Goal: Information Seeking & Learning: Understand process/instructions

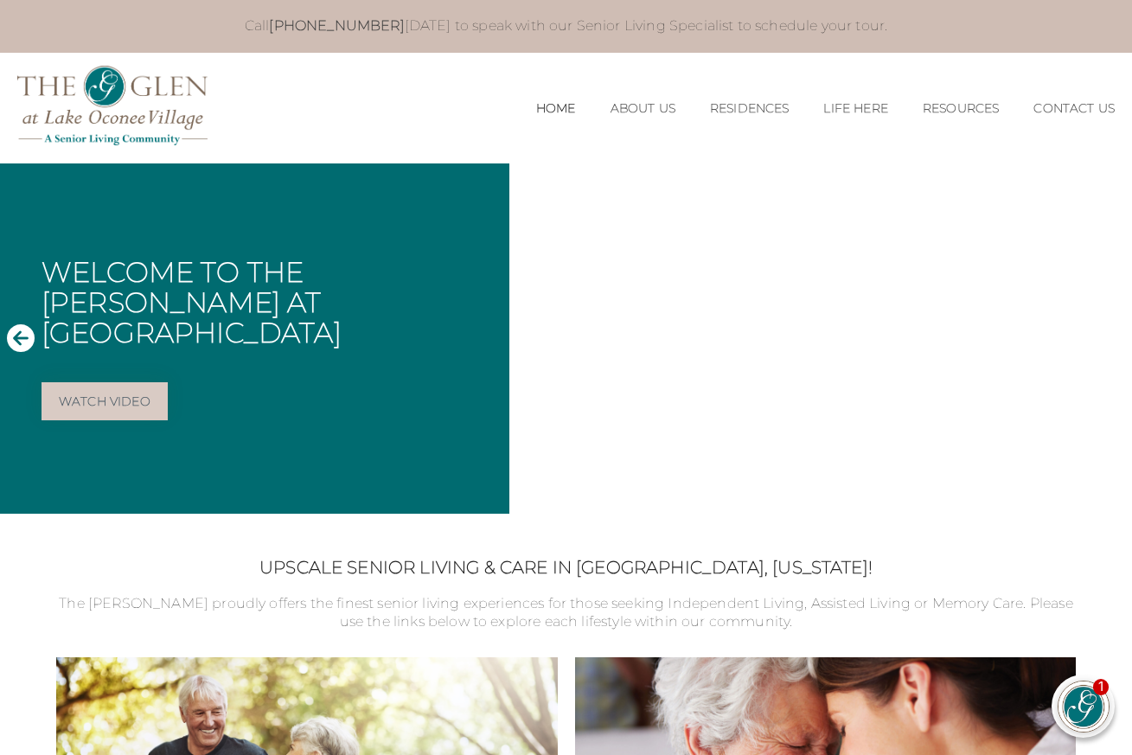
click at [1112, 341] on icon "Next Slide" at bounding box center [1111, 337] width 28 height 28
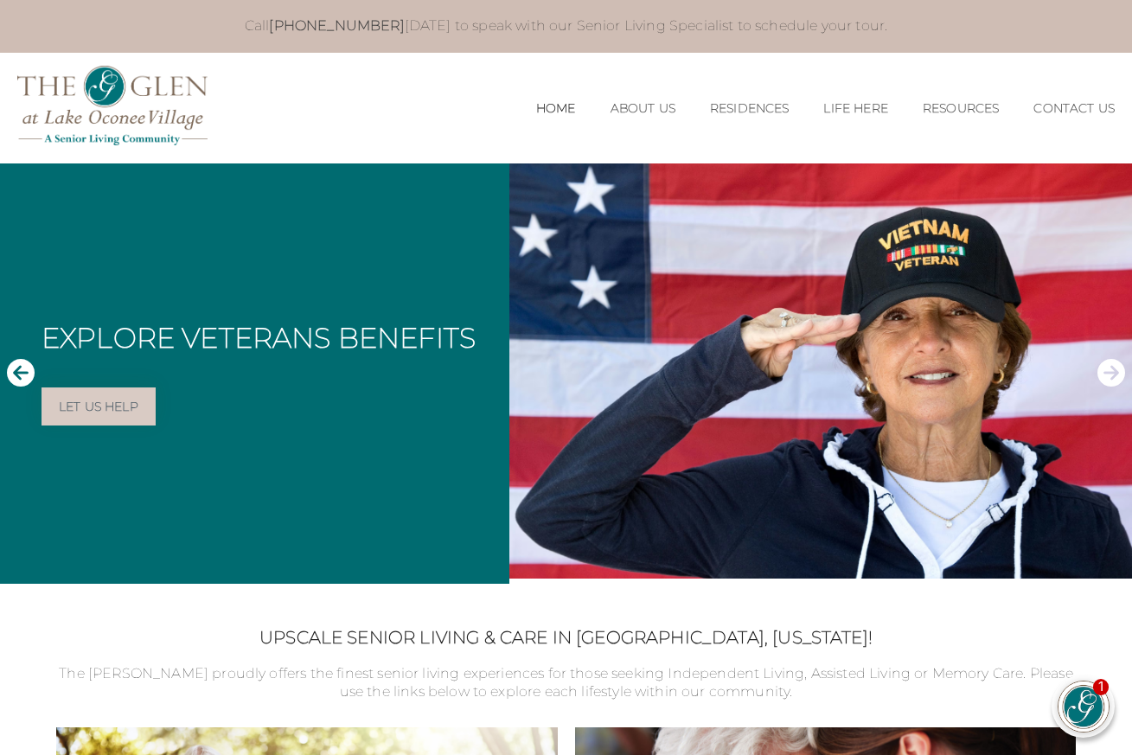
click at [1108, 370] on icon "Next Slide" at bounding box center [1111, 373] width 28 height 28
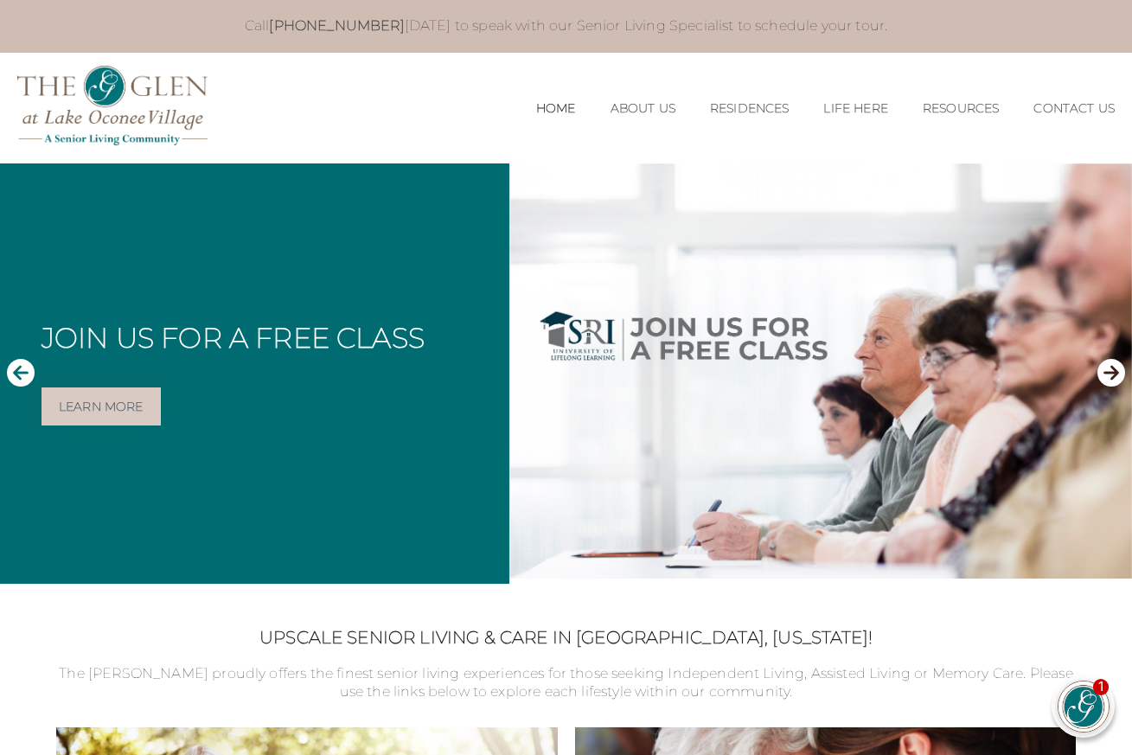
click at [1109, 373] on icon "Next Slide" at bounding box center [1111, 373] width 28 height 28
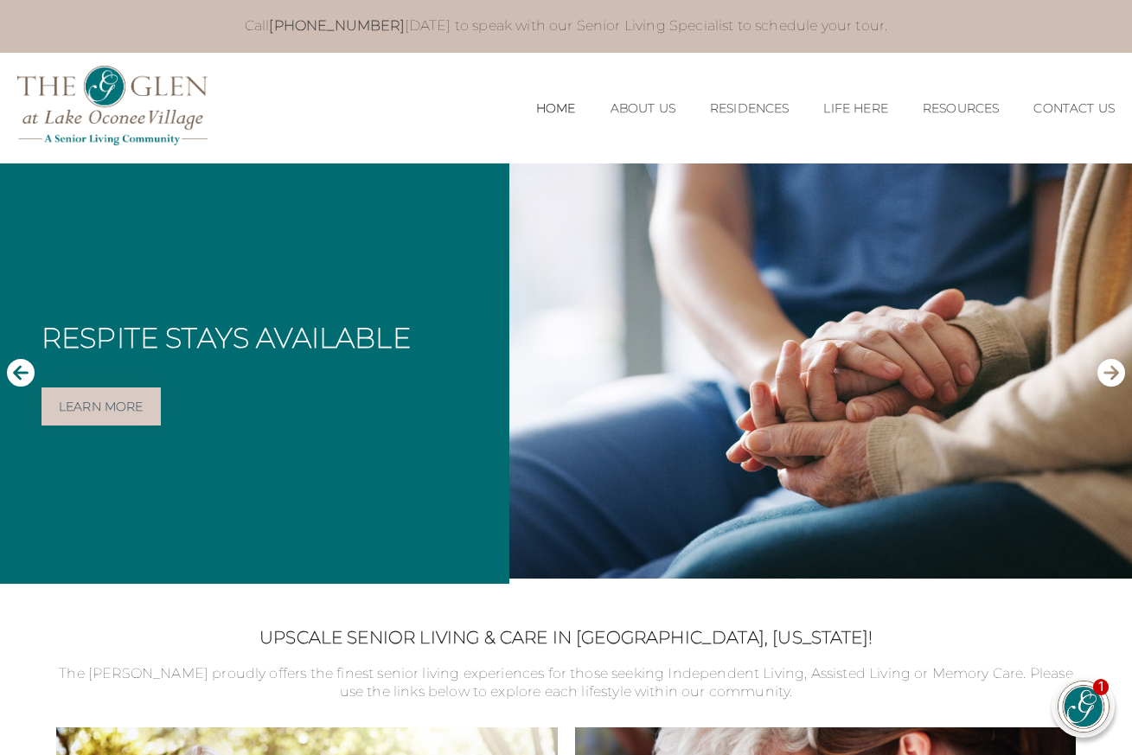
click at [1109, 373] on icon "Next Slide" at bounding box center [1111, 373] width 28 height 28
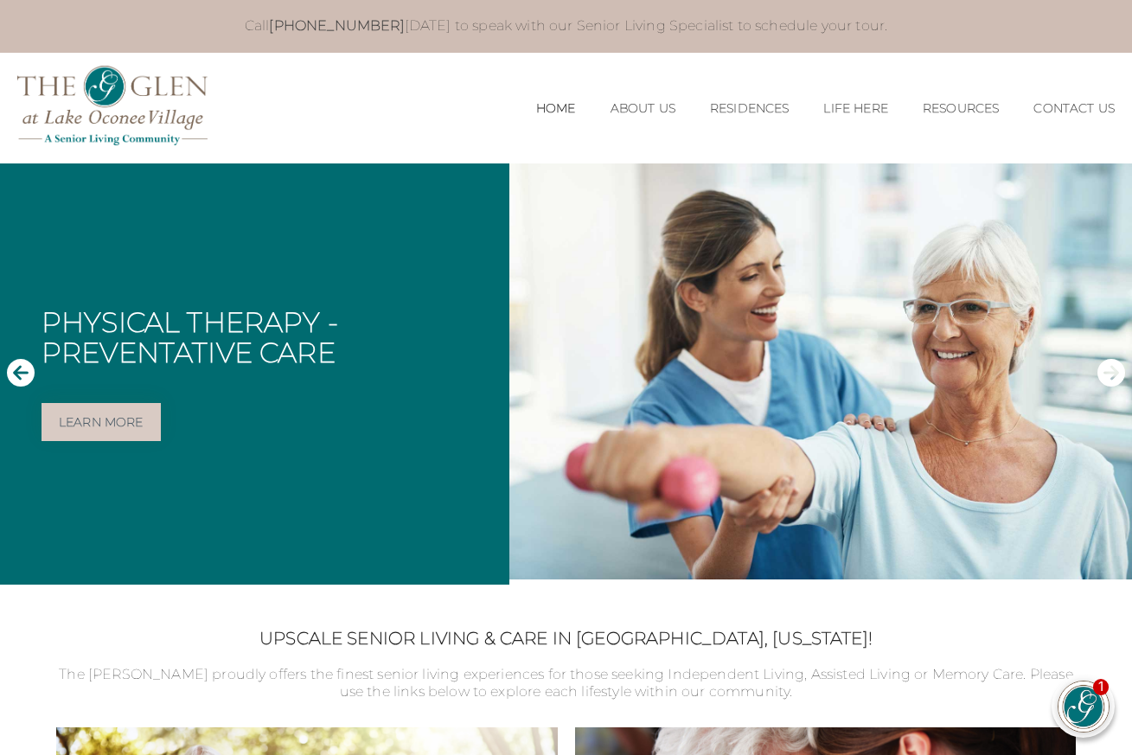
click at [1109, 373] on icon "Next Slide" at bounding box center [1111, 373] width 28 height 28
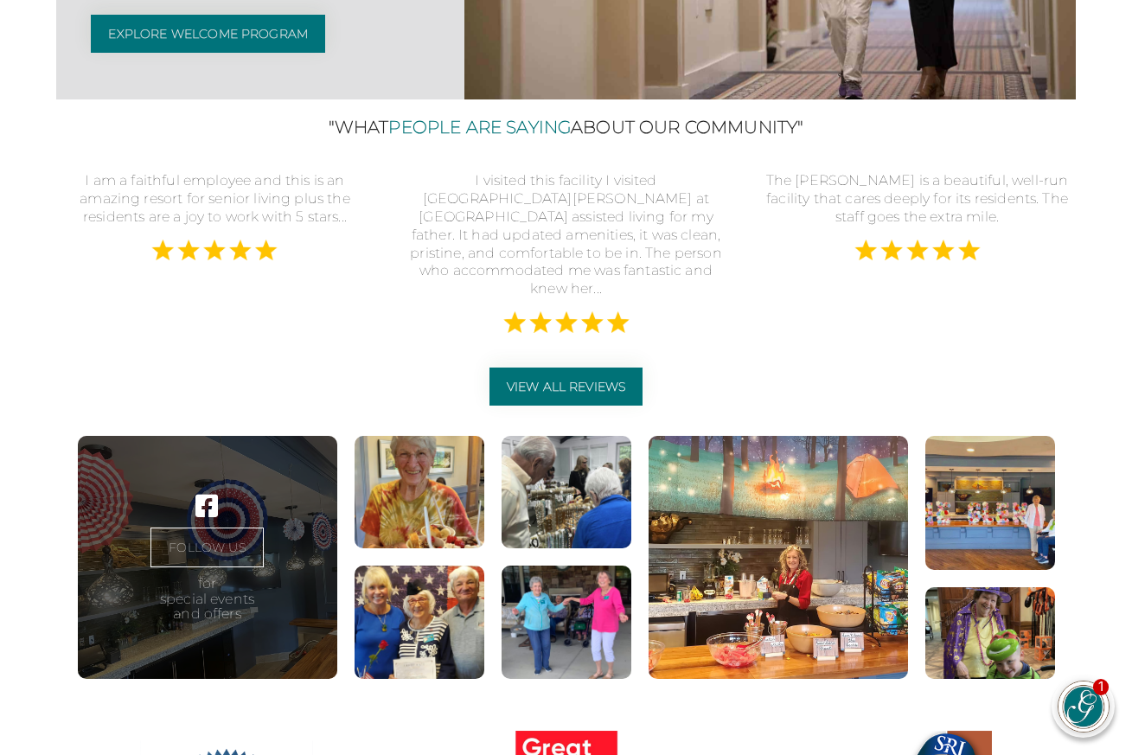
scroll to position [3940, 0]
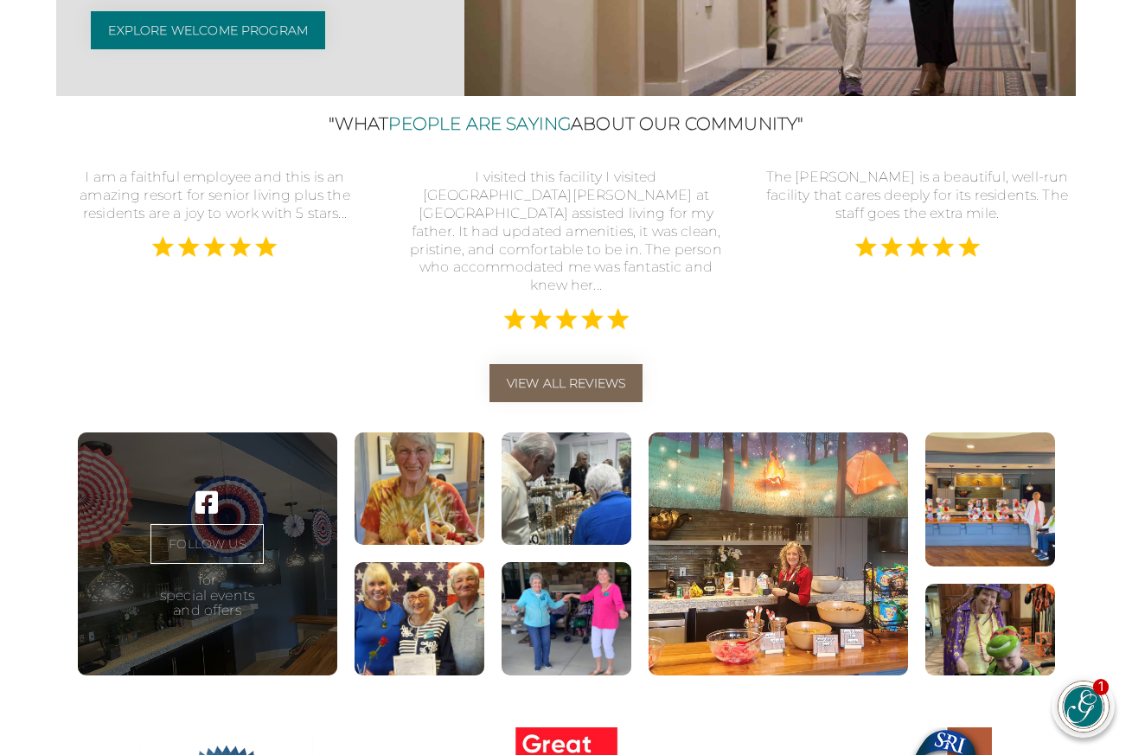
click at [596, 402] on link "View All Reviews" at bounding box center [566, 383] width 154 height 38
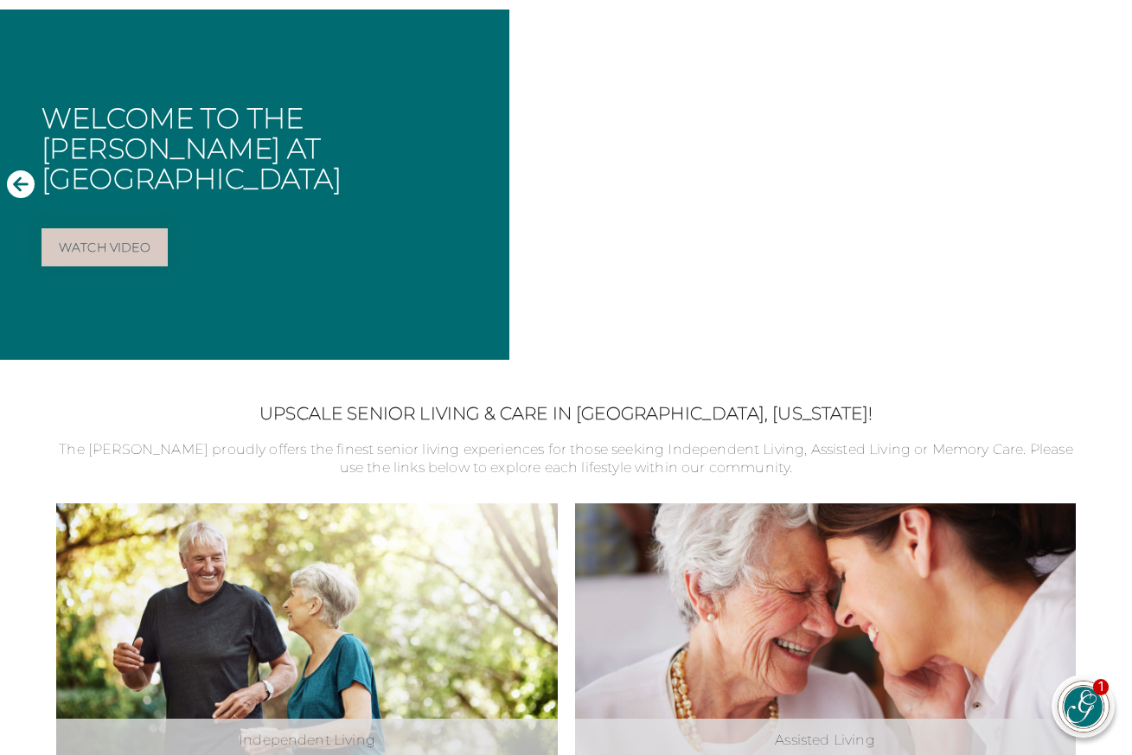
scroll to position [525, 0]
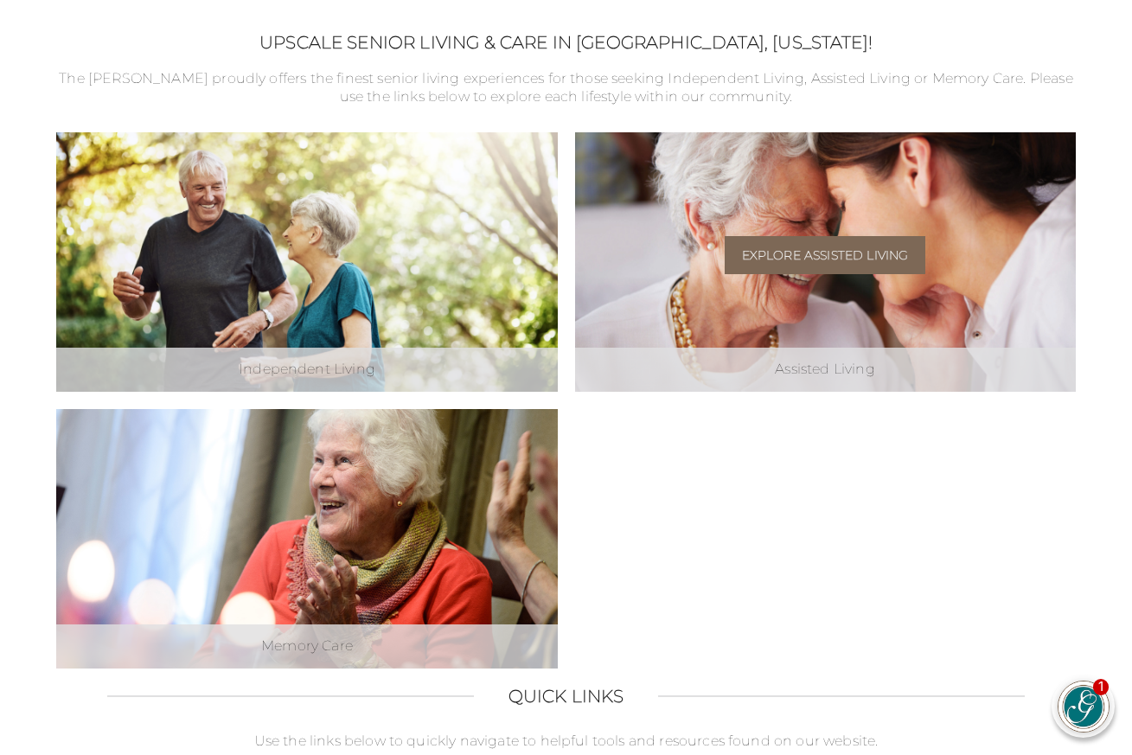
click at [870, 254] on link "Explore Assisted Living" at bounding box center [825, 255] width 201 height 38
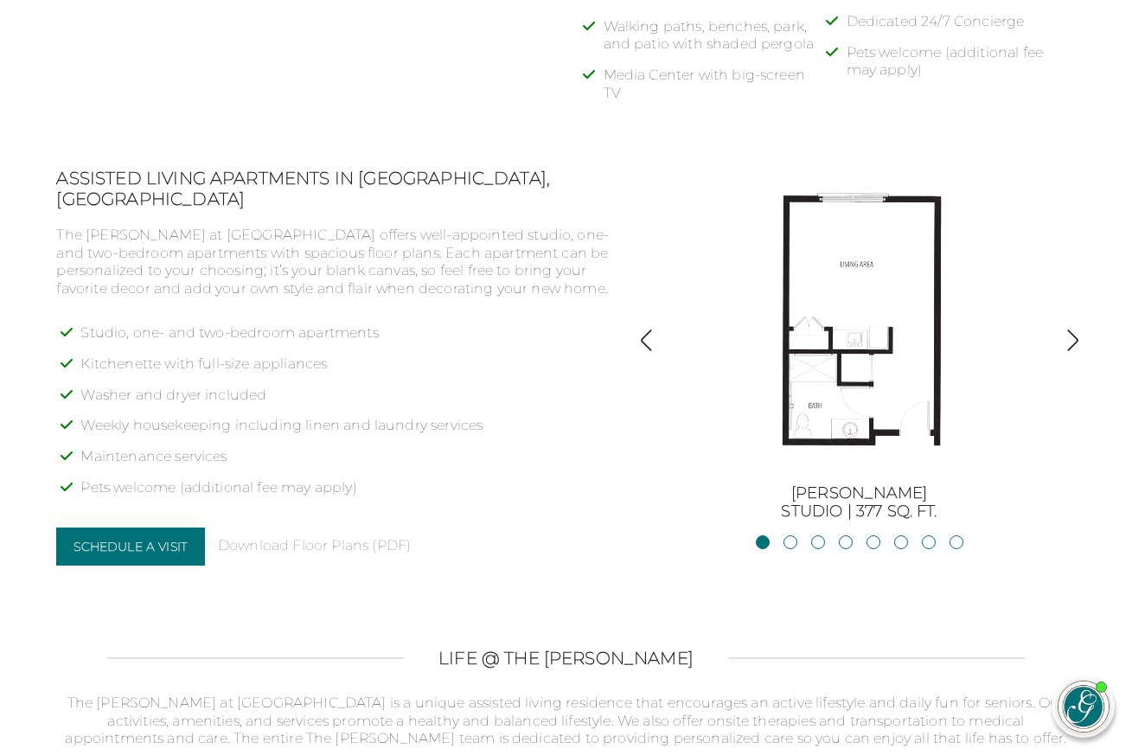
scroll to position [1284, 0]
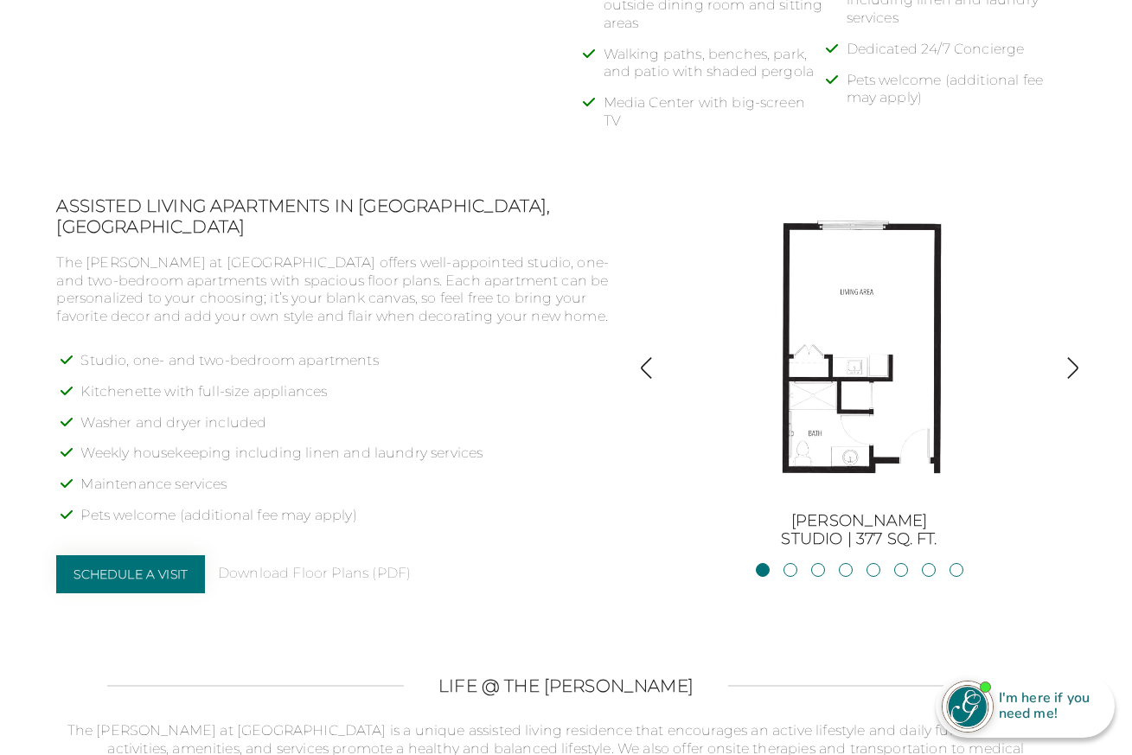
click at [1074, 356] on img "button" at bounding box center [1072, 367] width 23 height 23
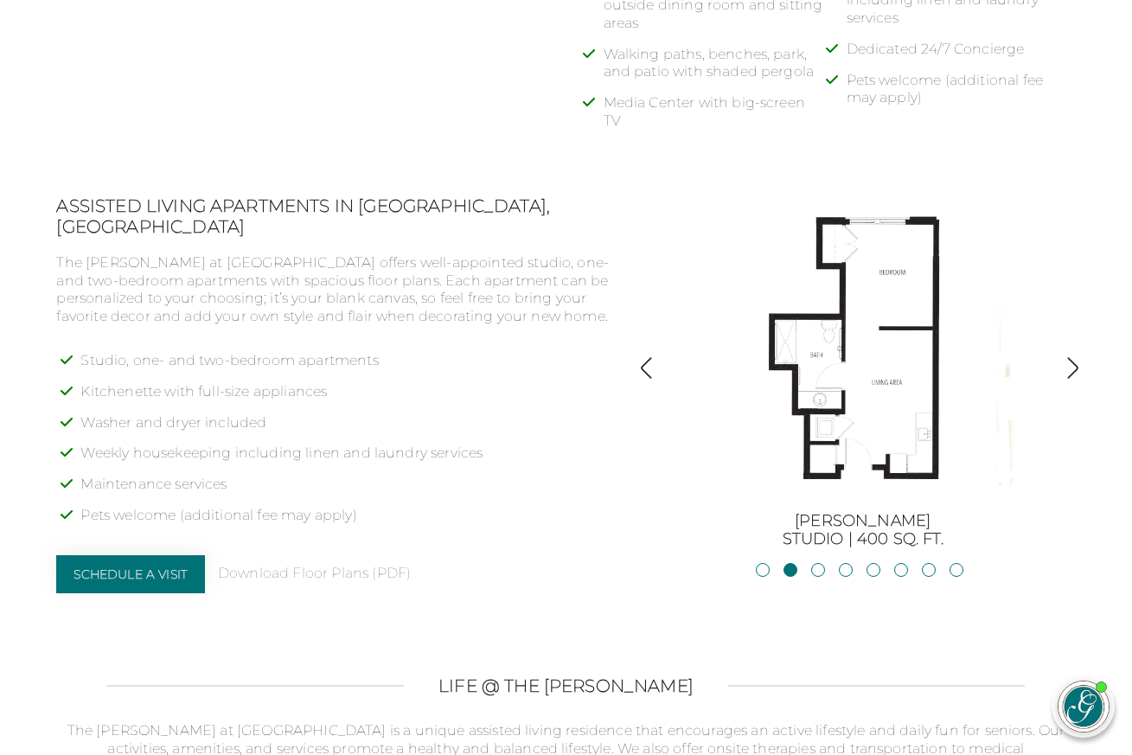
click at [1074, 356] on img "button" at bounding box center [1072, 367] width 23 height 23
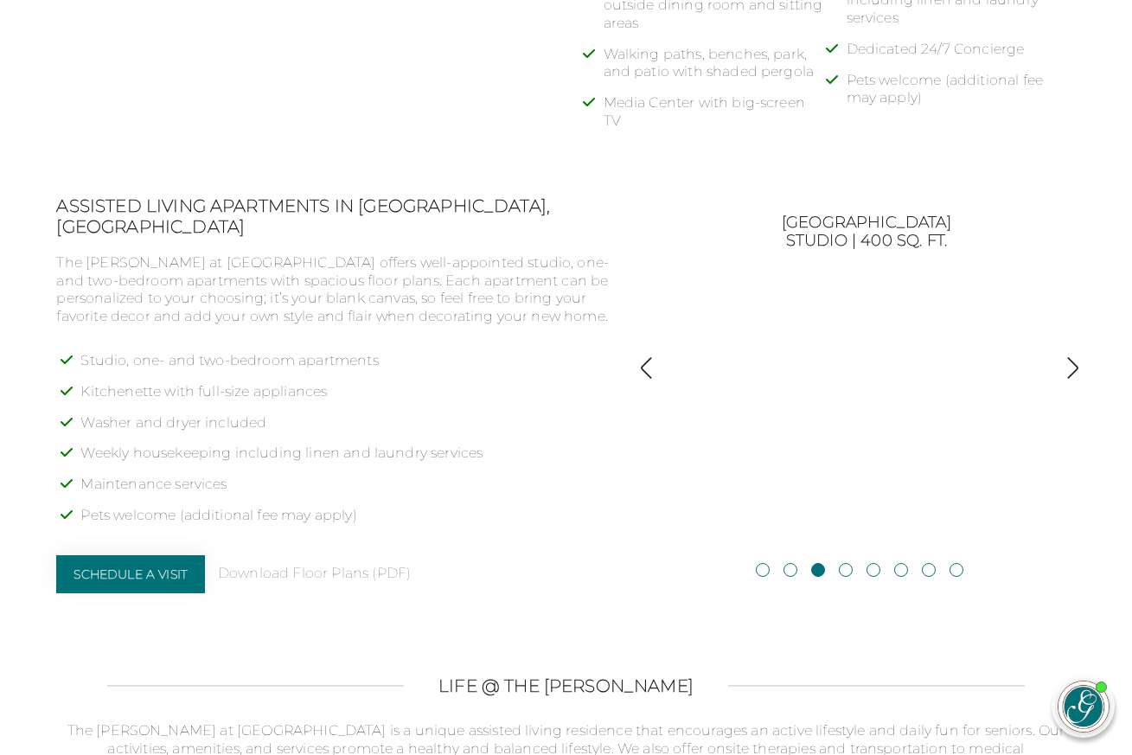
click at [1074, 356] on img "button" at bounding box center [1072, 367] width 23 height 23
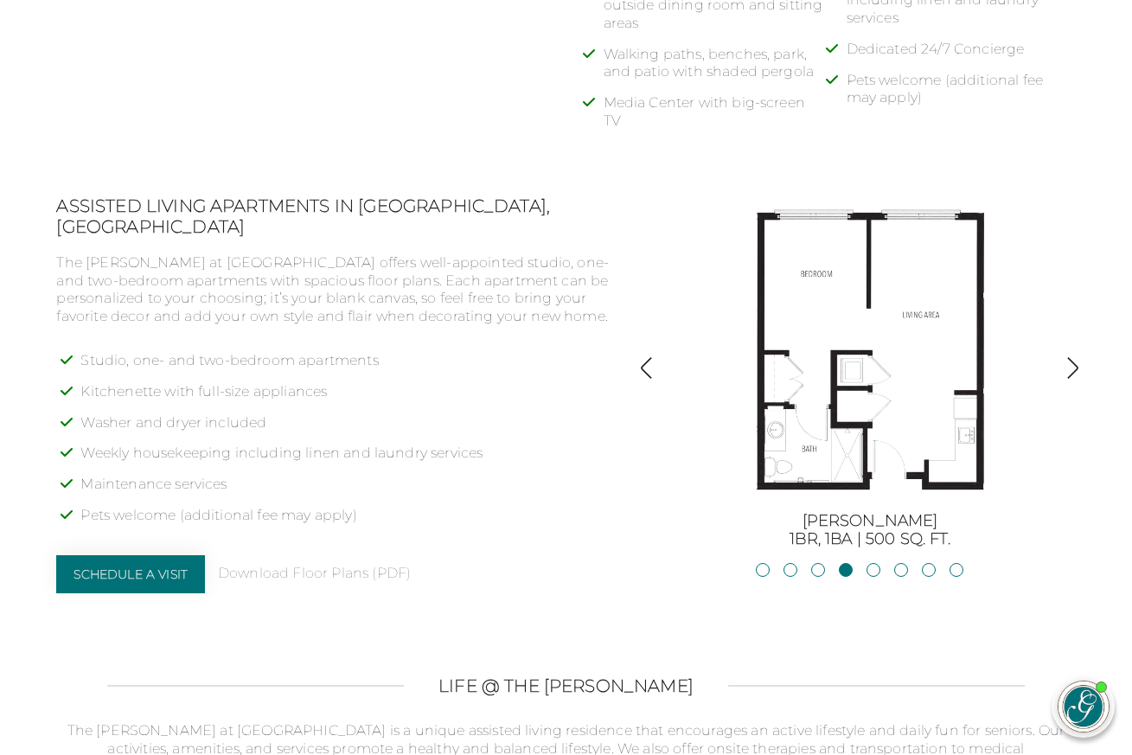
click at [1074, 356] on img "button" at bounding box center [1072, 367] width 23 height 23
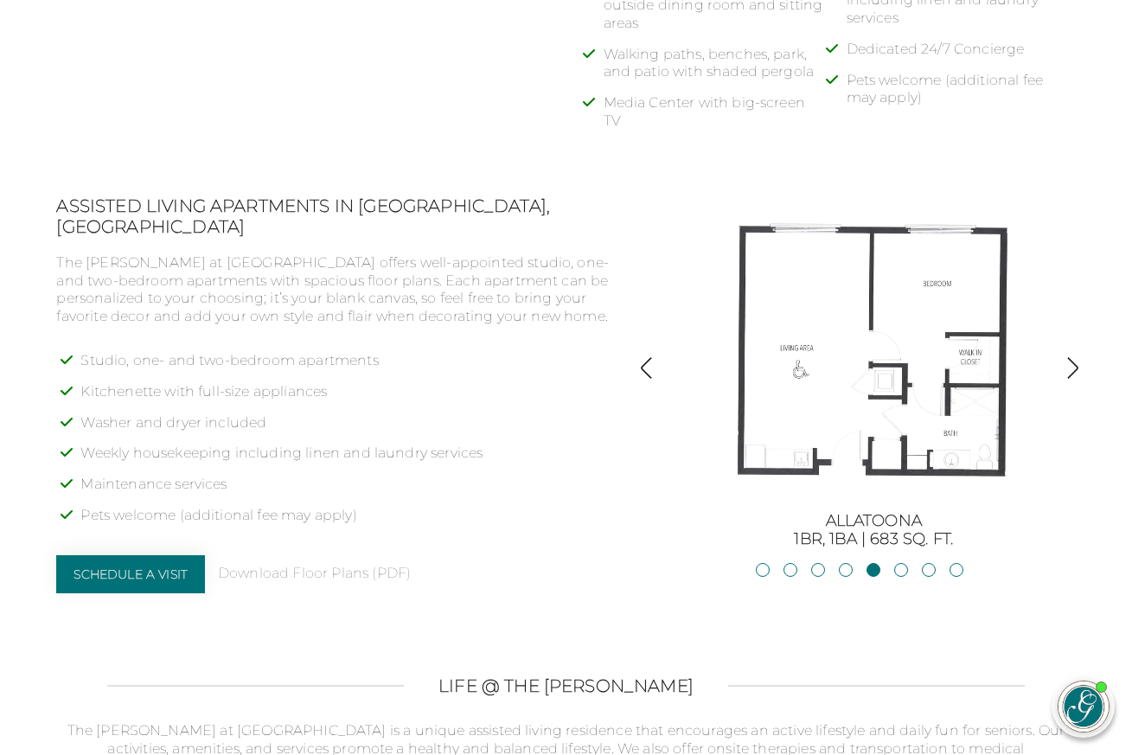
click at [1074, 356] on img "button" at bounding box center [1072, 367] width 23 height 23
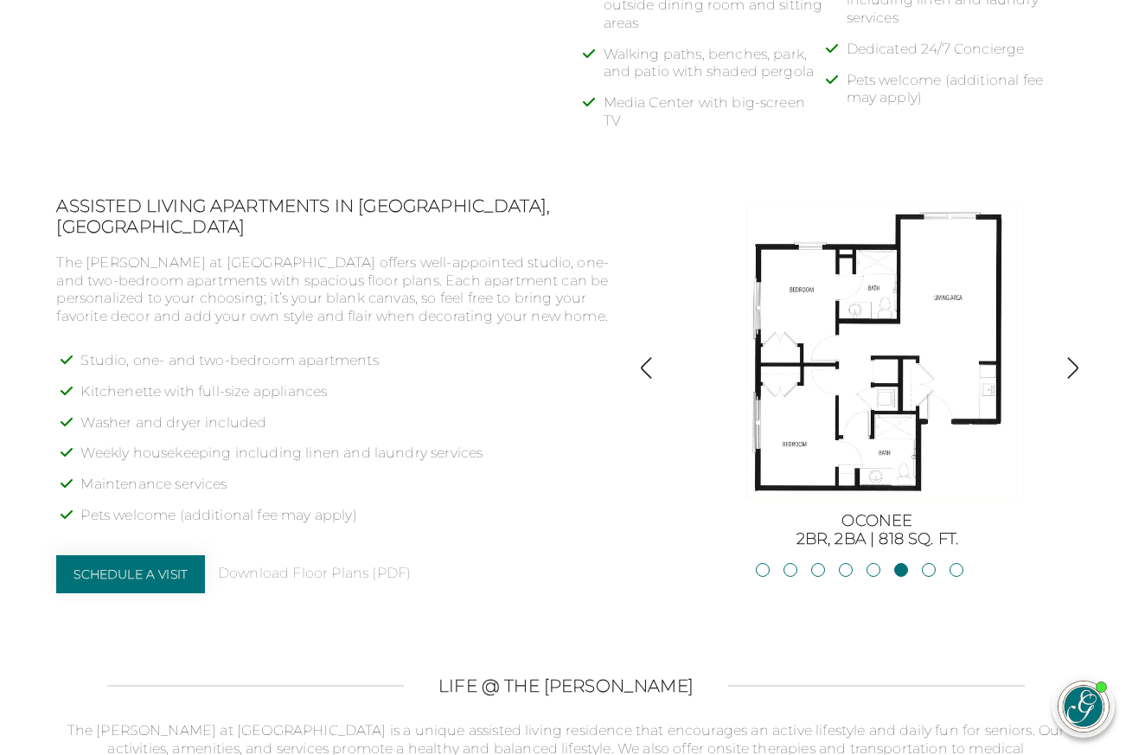
click at [1074, 356] on img "button" at bounding box center [1072, 367] width 23 height 23
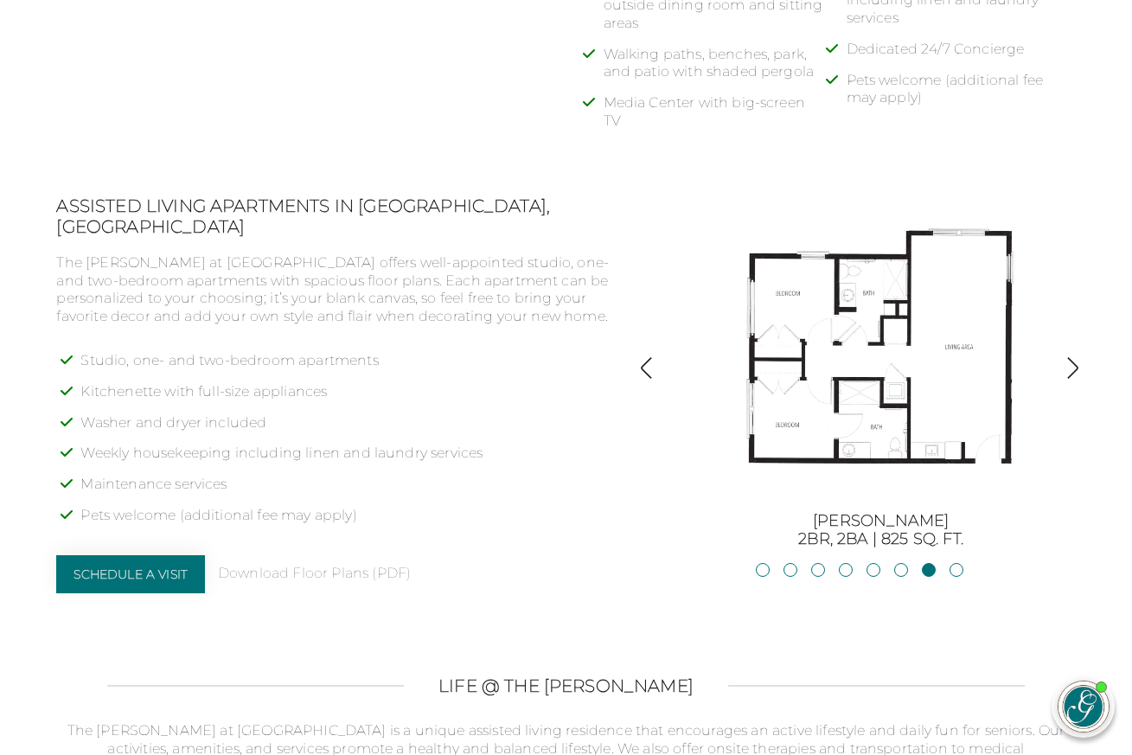
click at [1074, 356] on img "button" at bounding box center [1072, 367] width 23 height 23
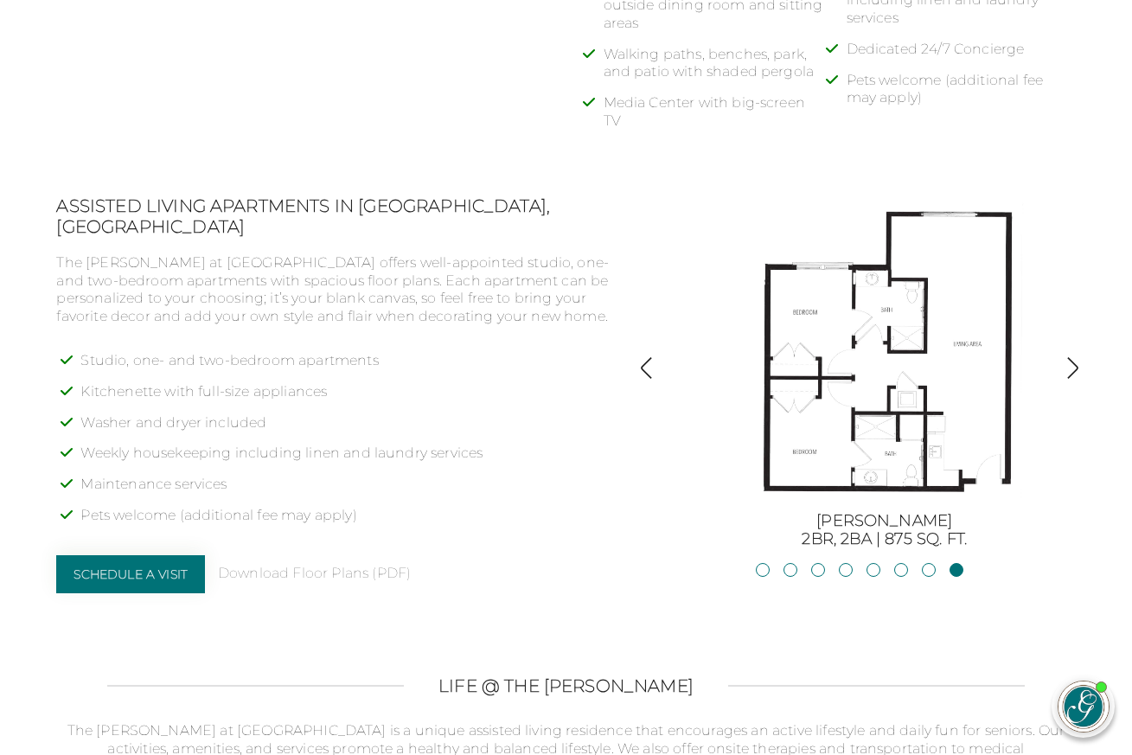
click at [645, 356] on img "button" at bounding box center [646, 367] width 23 height 23
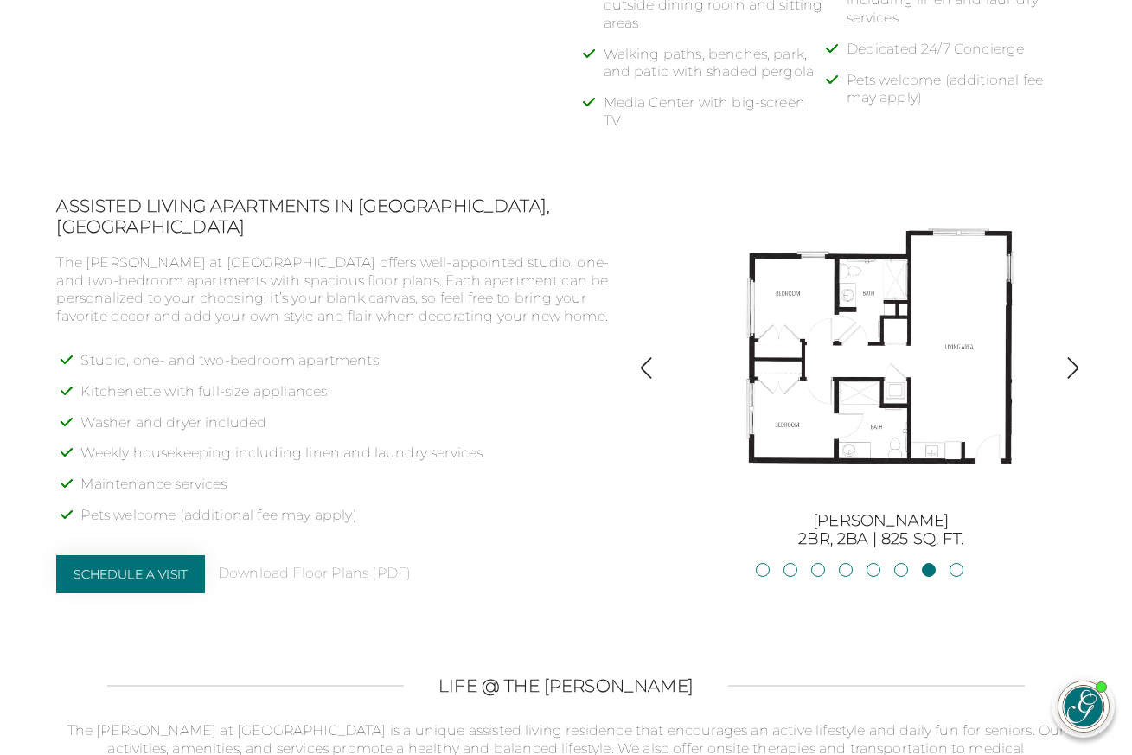
click at [645, 356] on img "button" at bounding box center [646, 367] width 23 height 23
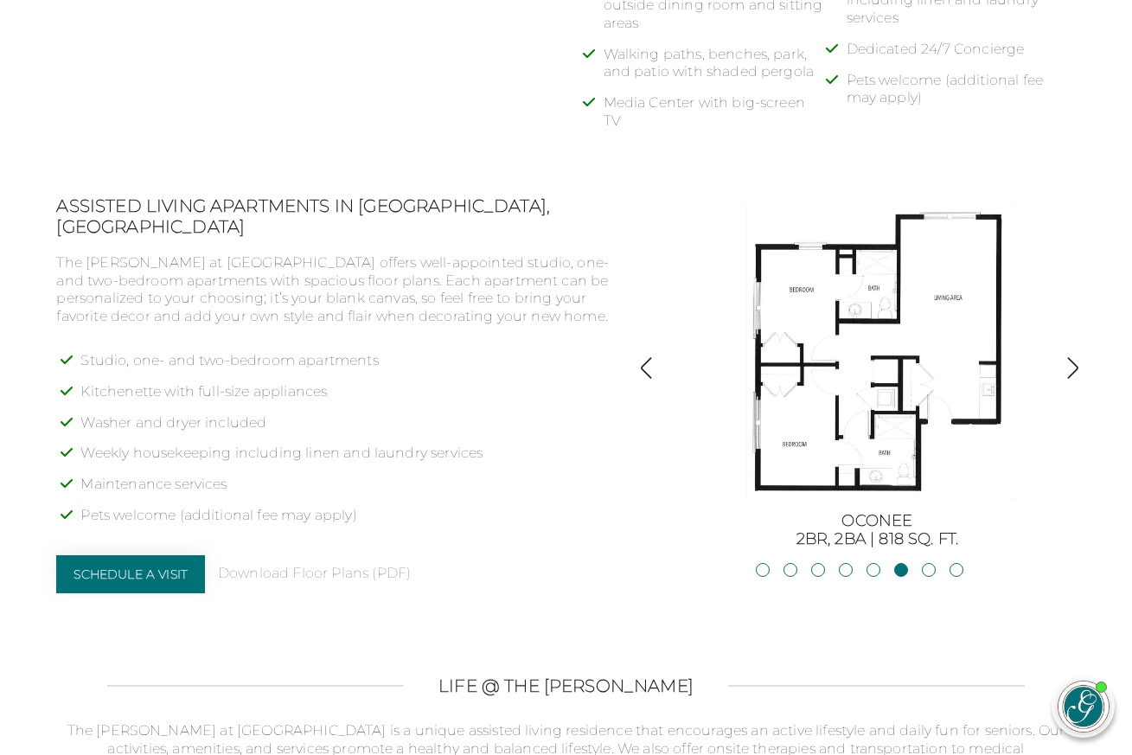
click at [645, 356] on img "button" at bounding box center [646, 367] width 23 height 23
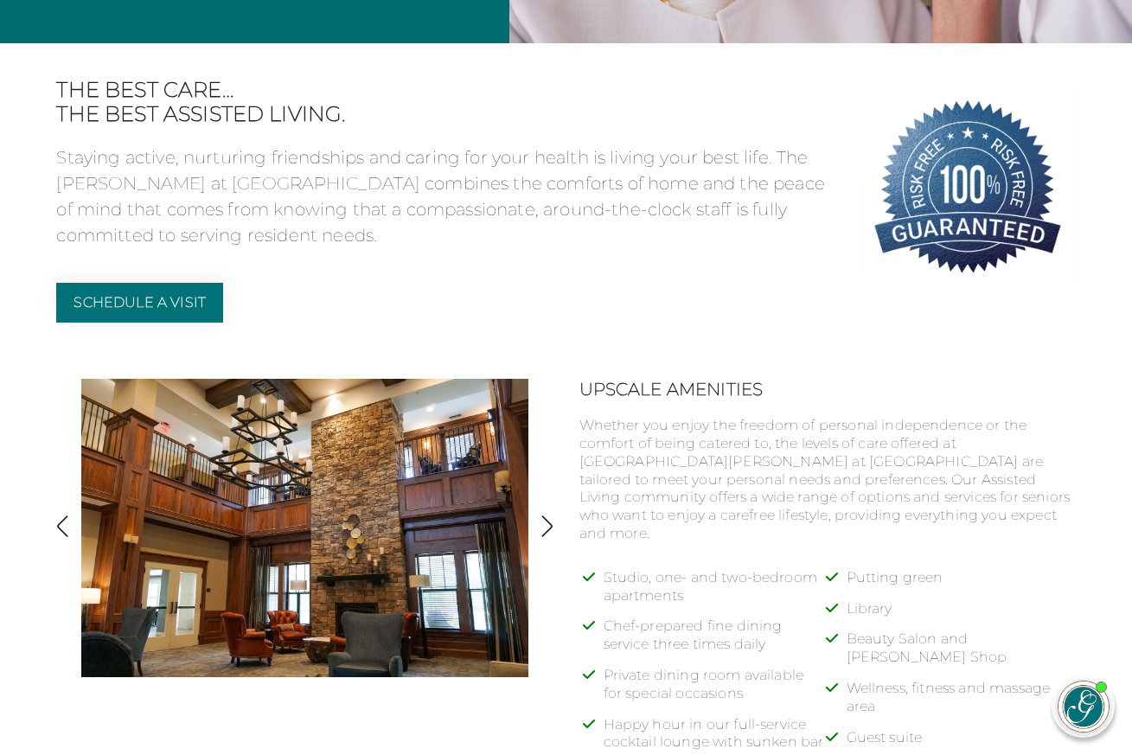
scroll to position [0, 0]
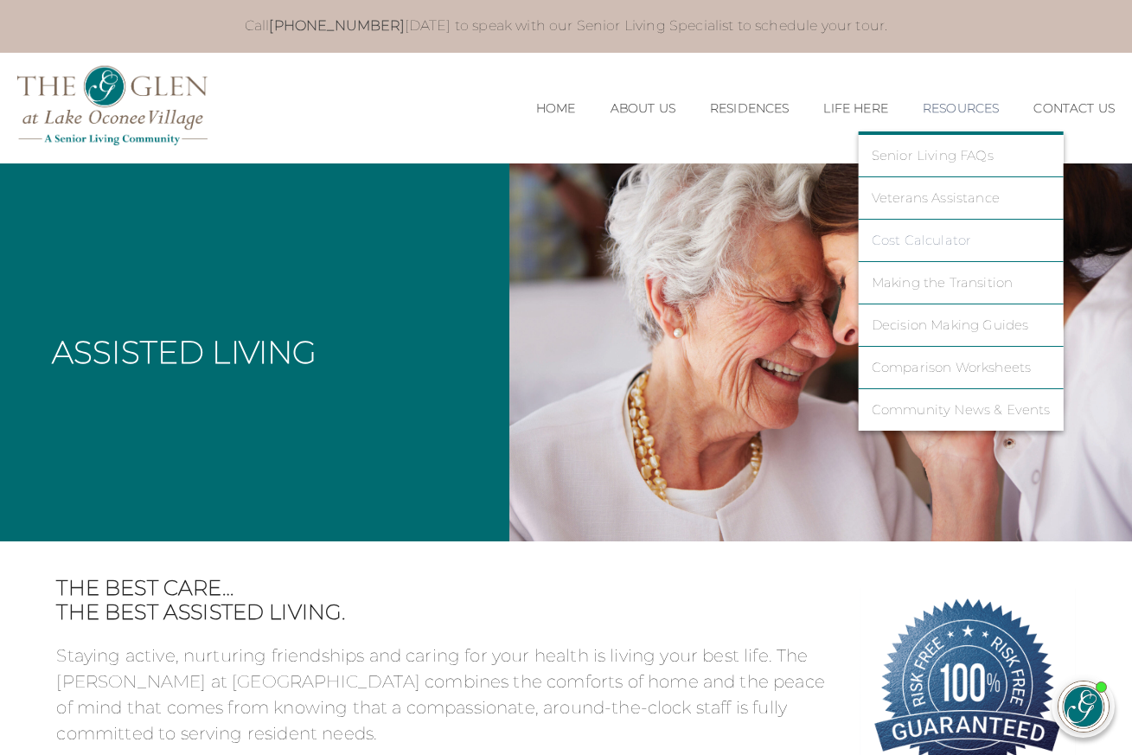
click at [916, 240] on link "Cost Calculator" at bounding box center [961, 241] width 179 height 16
